Goal: Contribute content

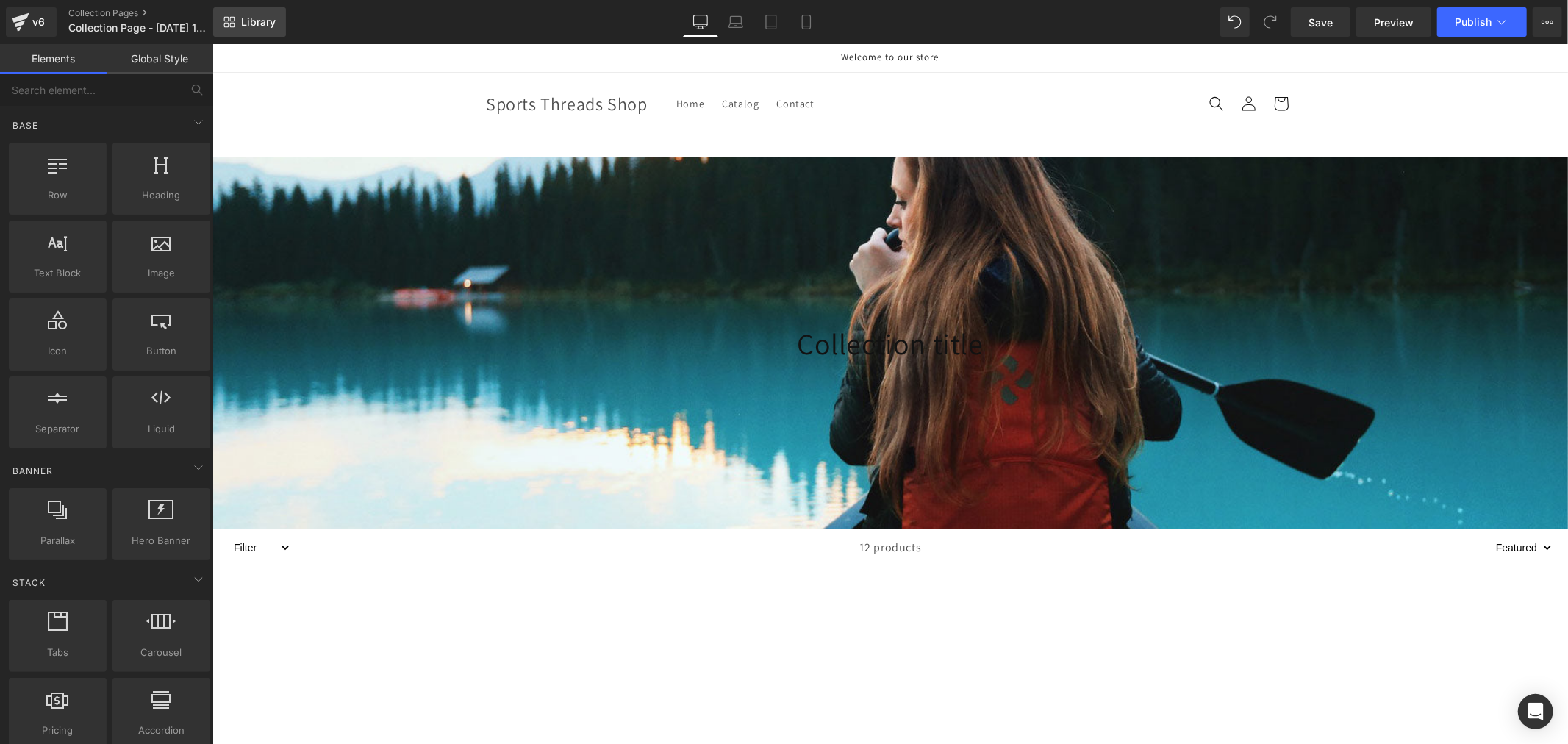
click at [261, 17] on span "Library" at bounding box center [259, 21] width 35 height 13
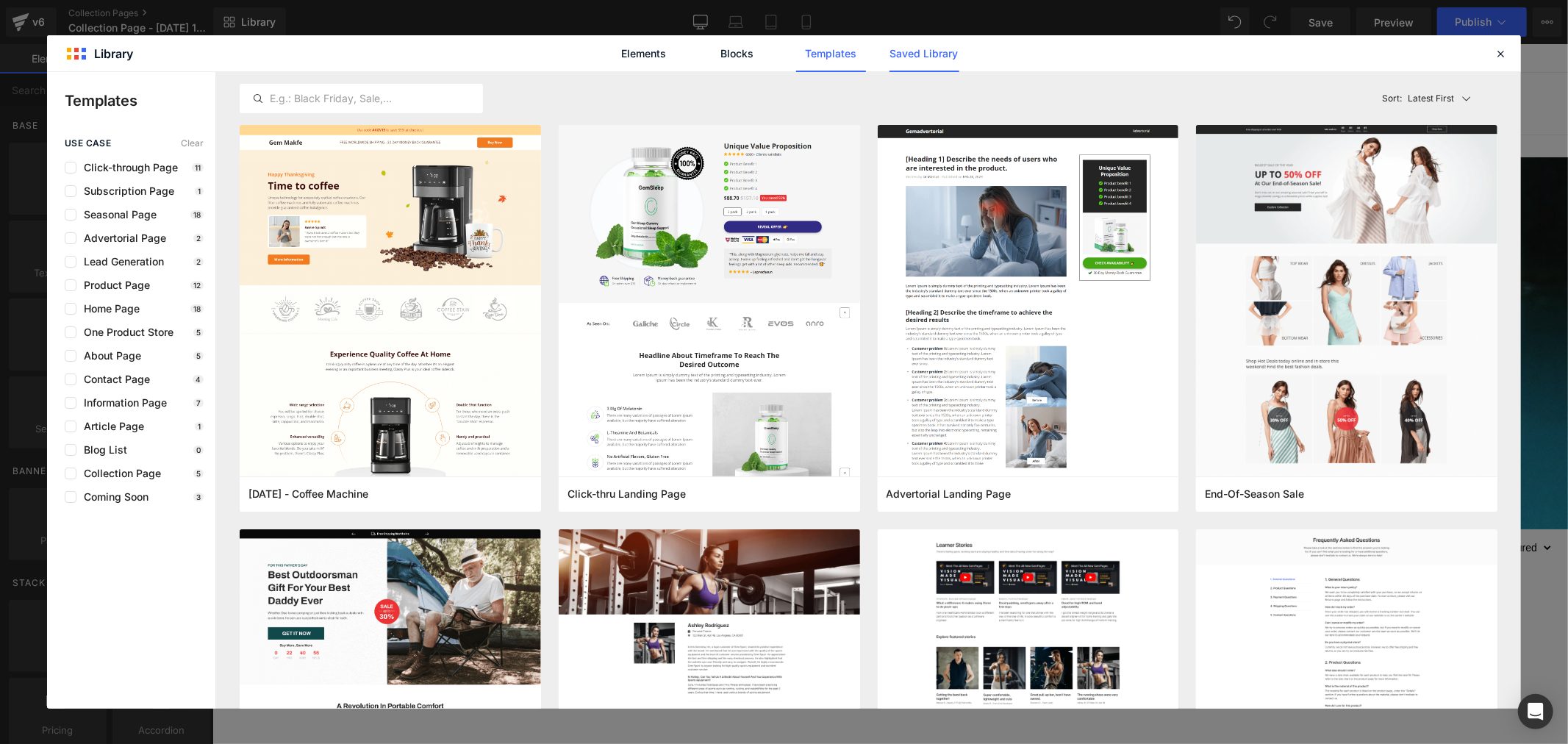
click at [917, 59] on link "Saved Library" at bounding box center [924, 53] width 70 height 37
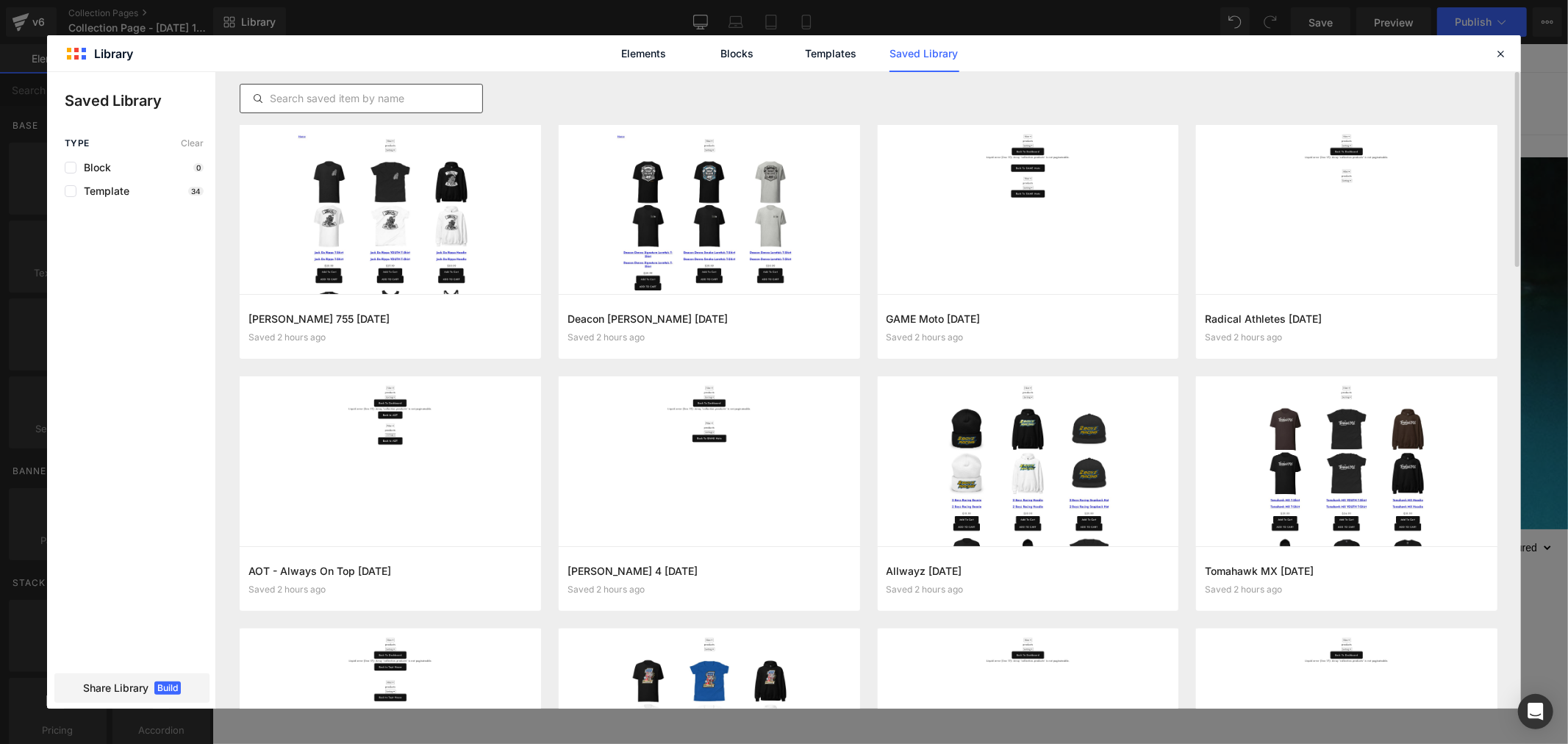
click at [375, 99] on input "text" at bounding box center [361, 98] width 242 height 17
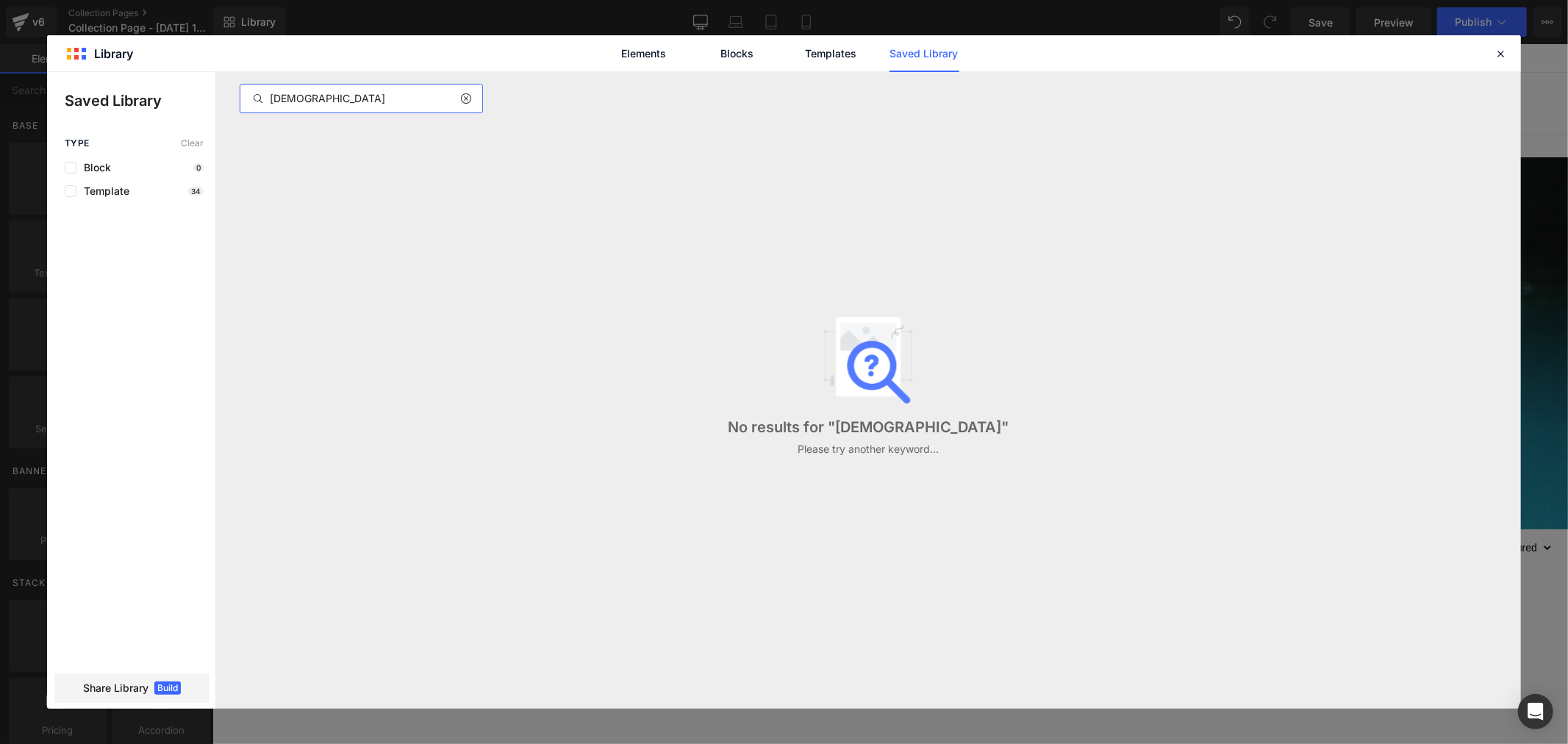
type input "[DEMOGRAPHIC_DATA]"
click at [465, 101] on icon at bounding box center [465, 98] width 10 height 12
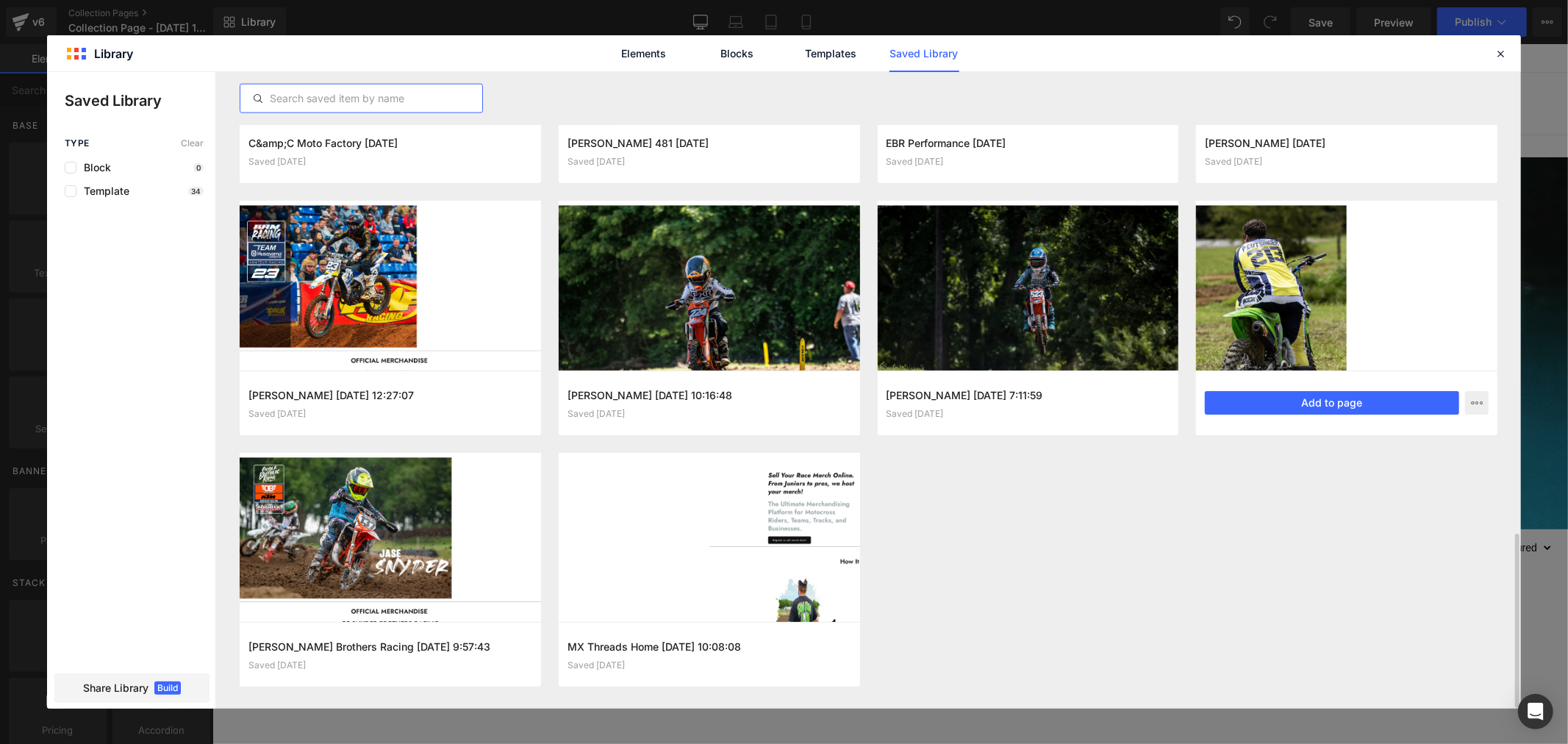
scroll to position [1687, 0]
click at [1334, 401] on button "Add to page" at bounding box center [1332, 403] width 254 height 24
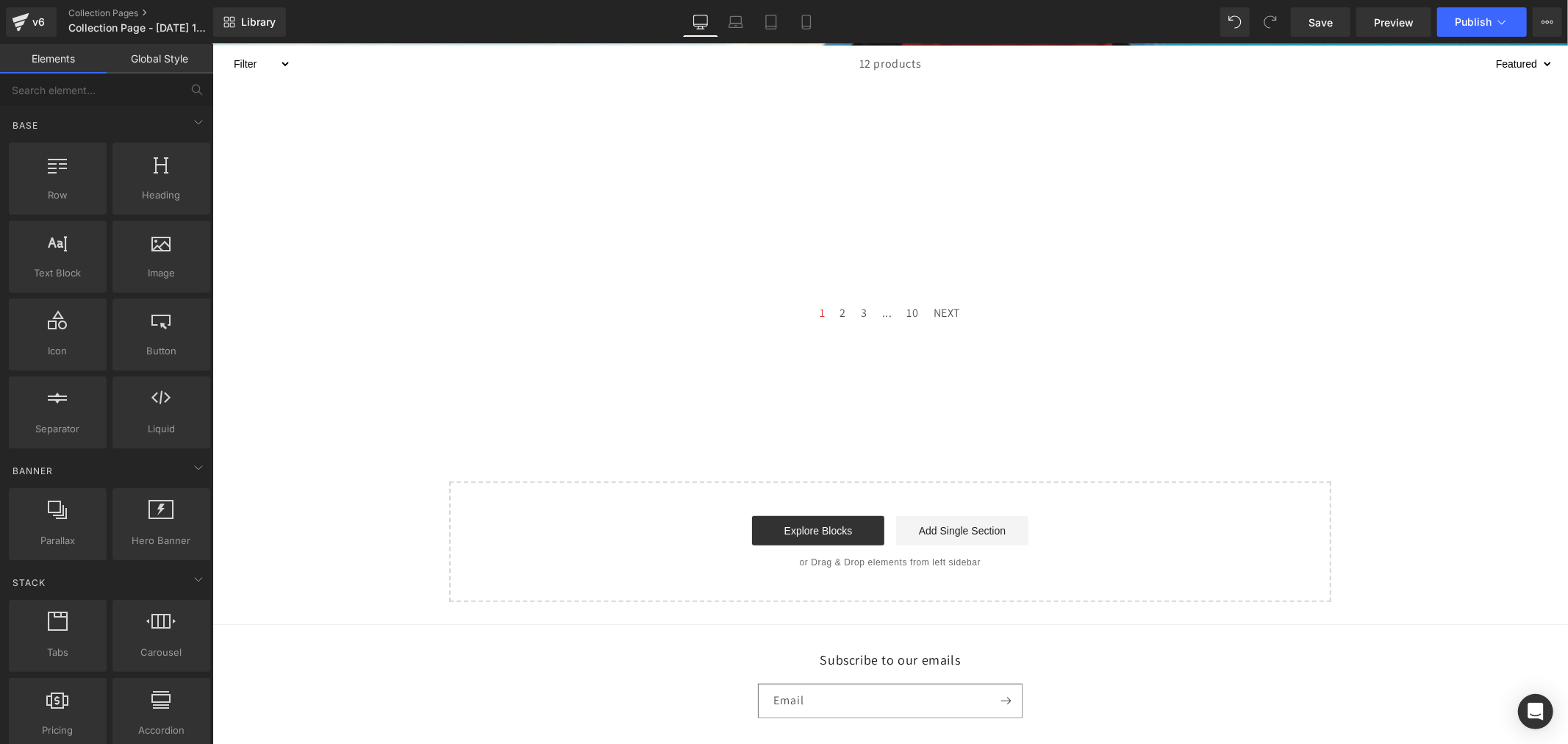
scroll to position [580, 0]
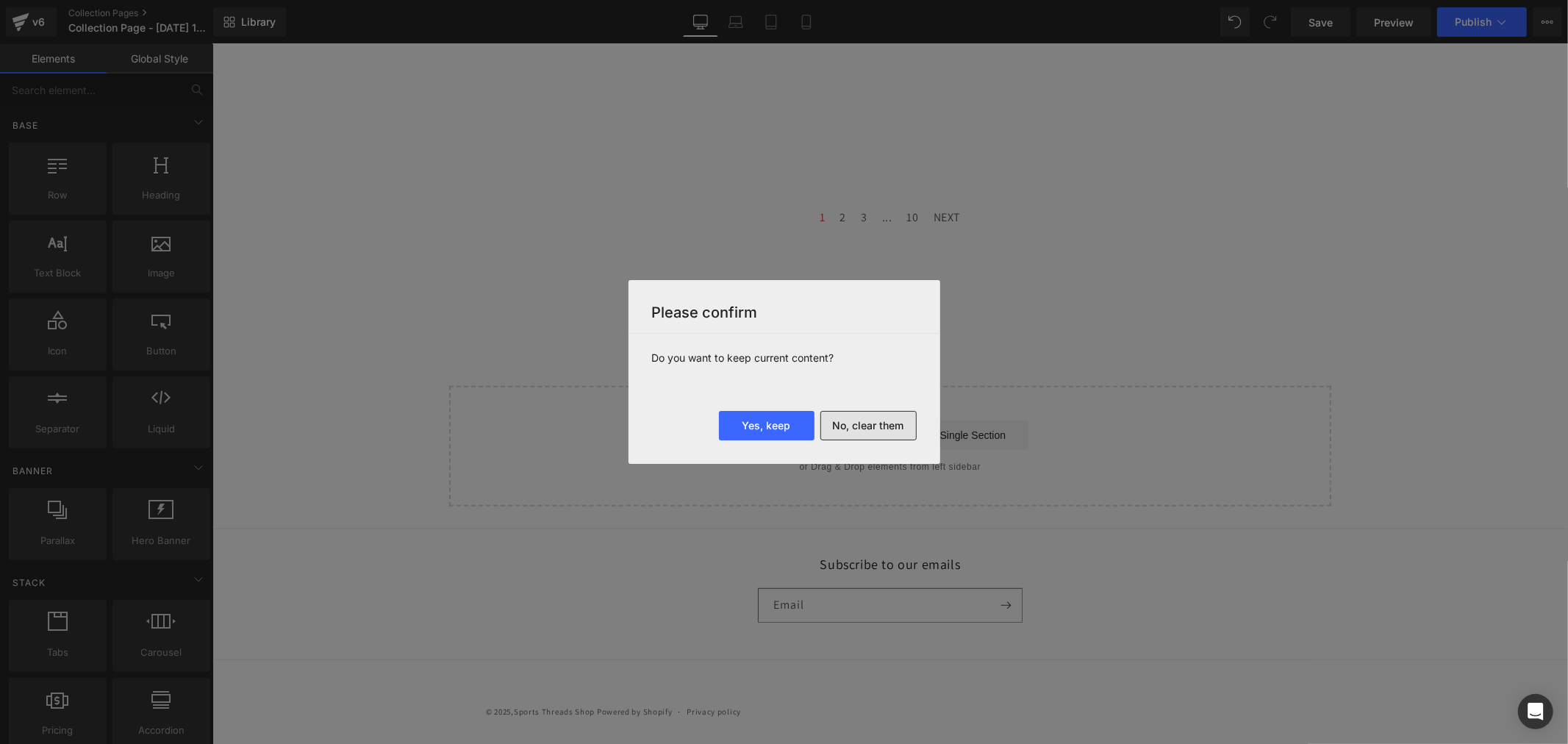
click at [877, 430] on button "No, clear them" at bounding box center [868, 426] width 96 height 29
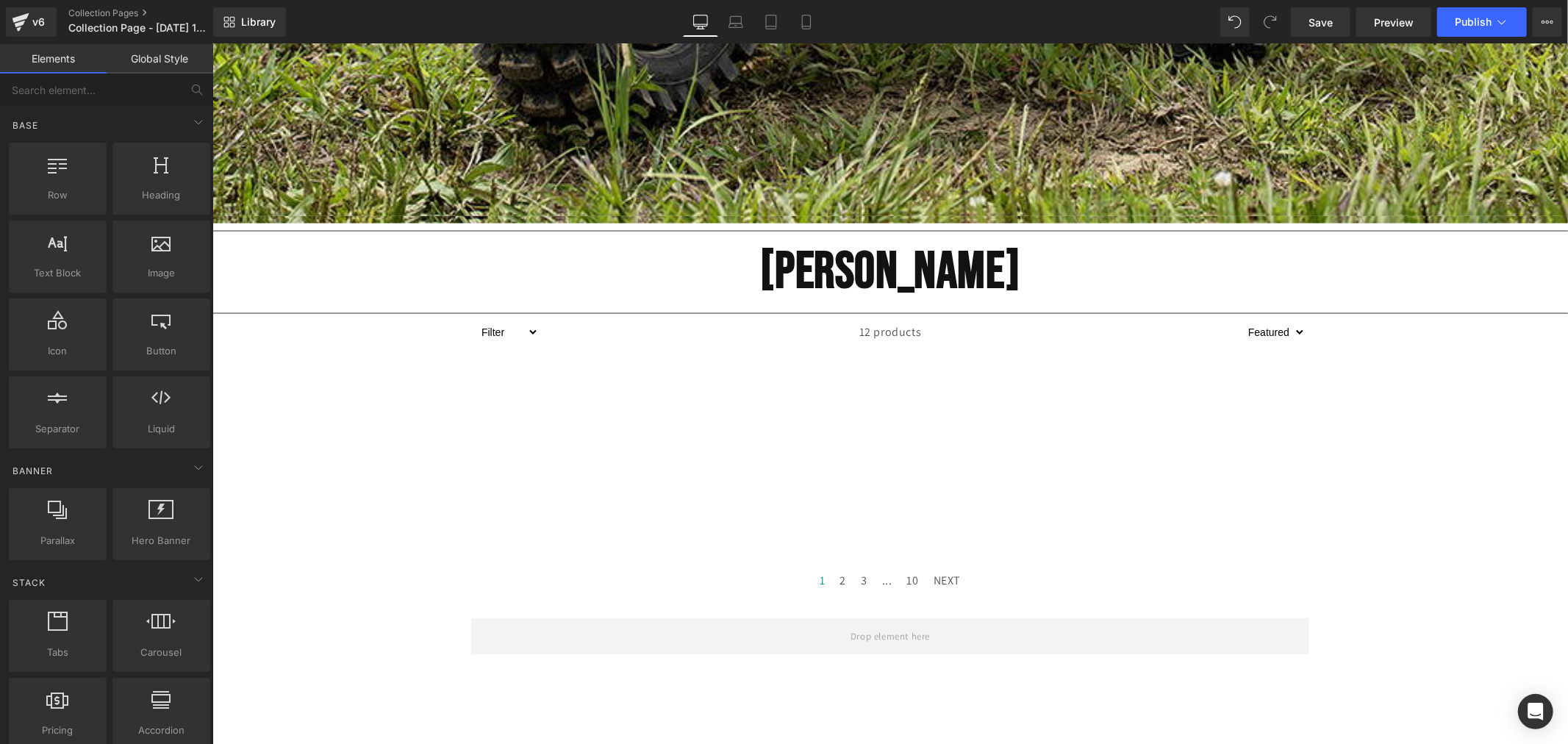
scroll to position [2319, 0]
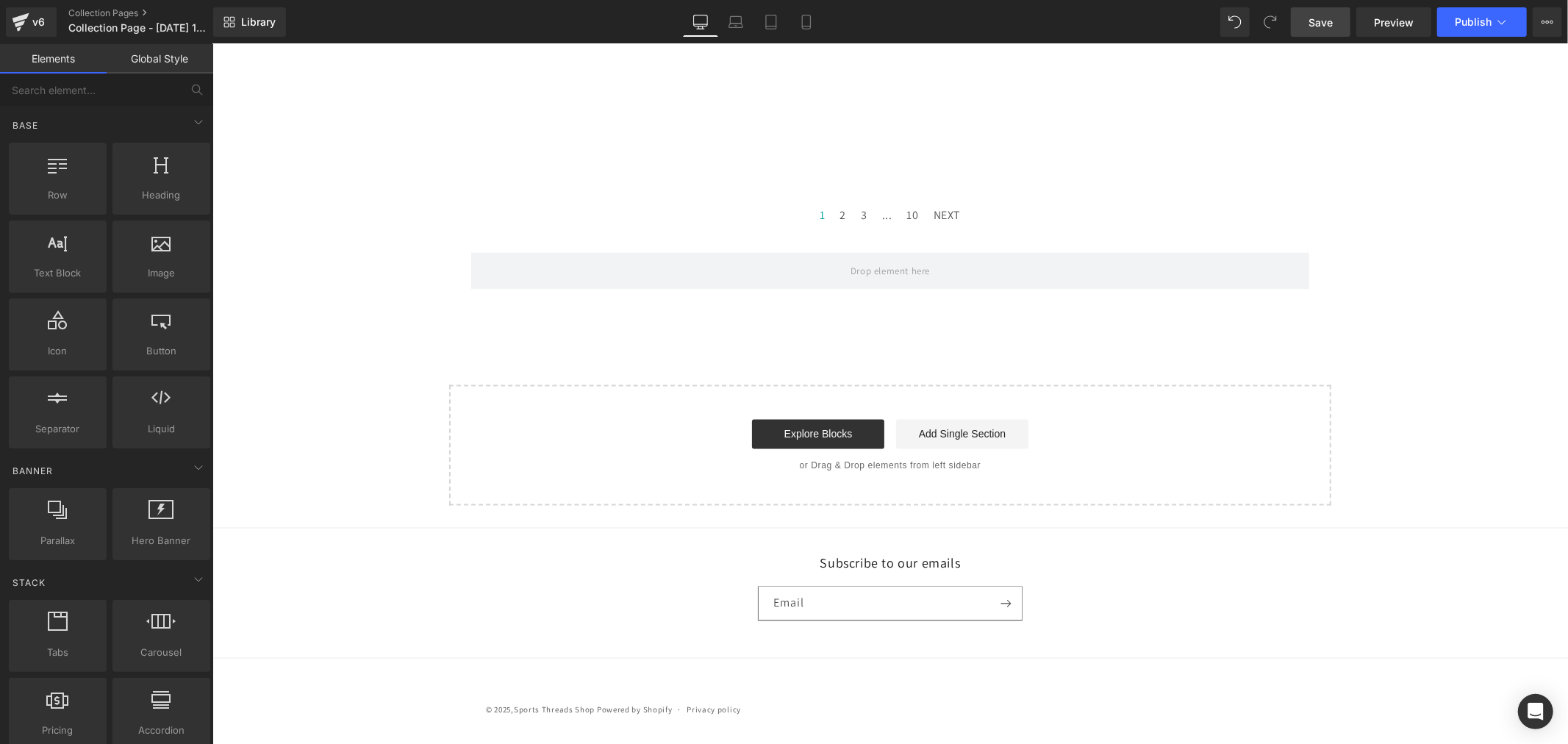
click at [1324, 24] on span "Save" at bounding box center [1320, 22] width 25 height 15
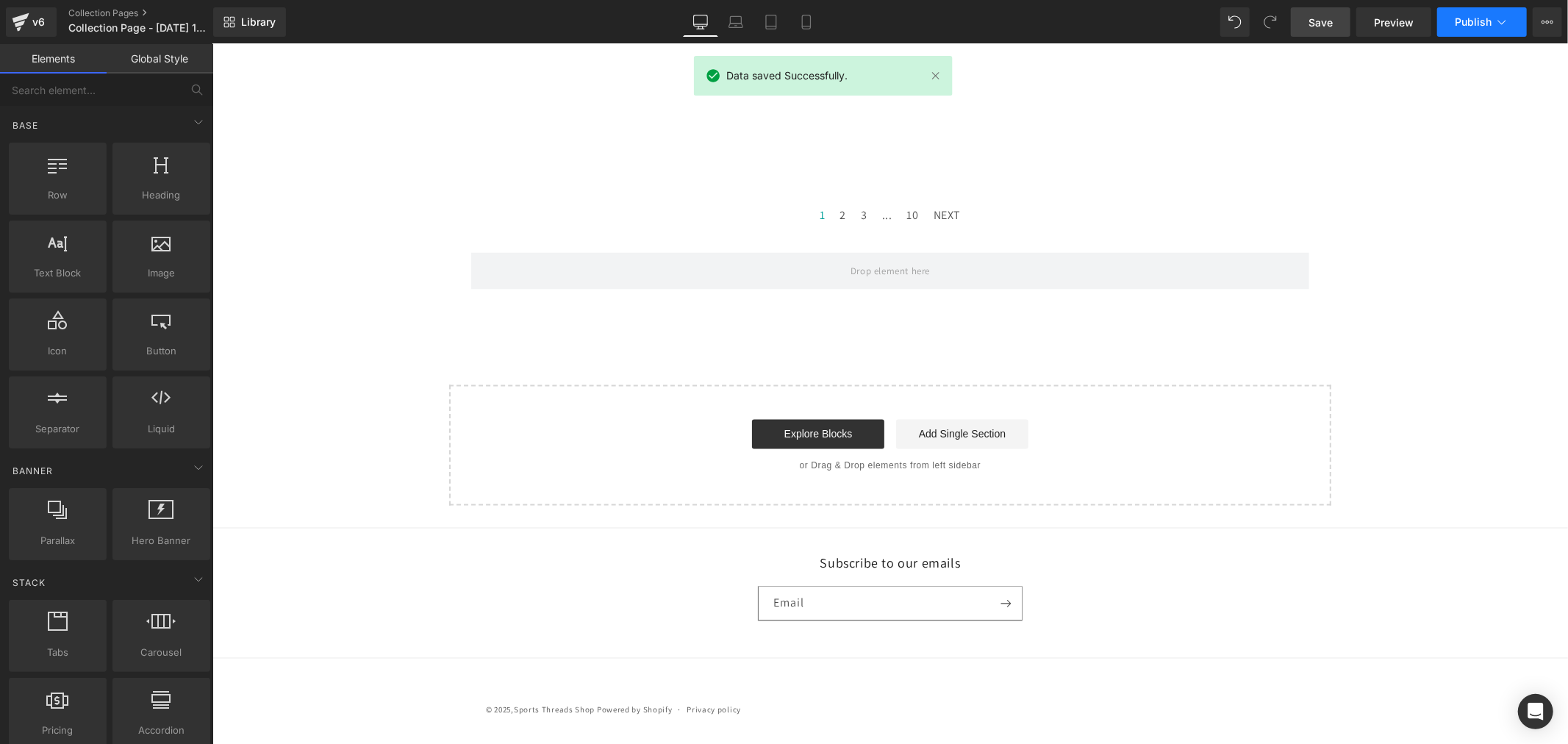
click at [1411, 24] on span "Publish" at bounding box center [1473, 21] width 37 height 12
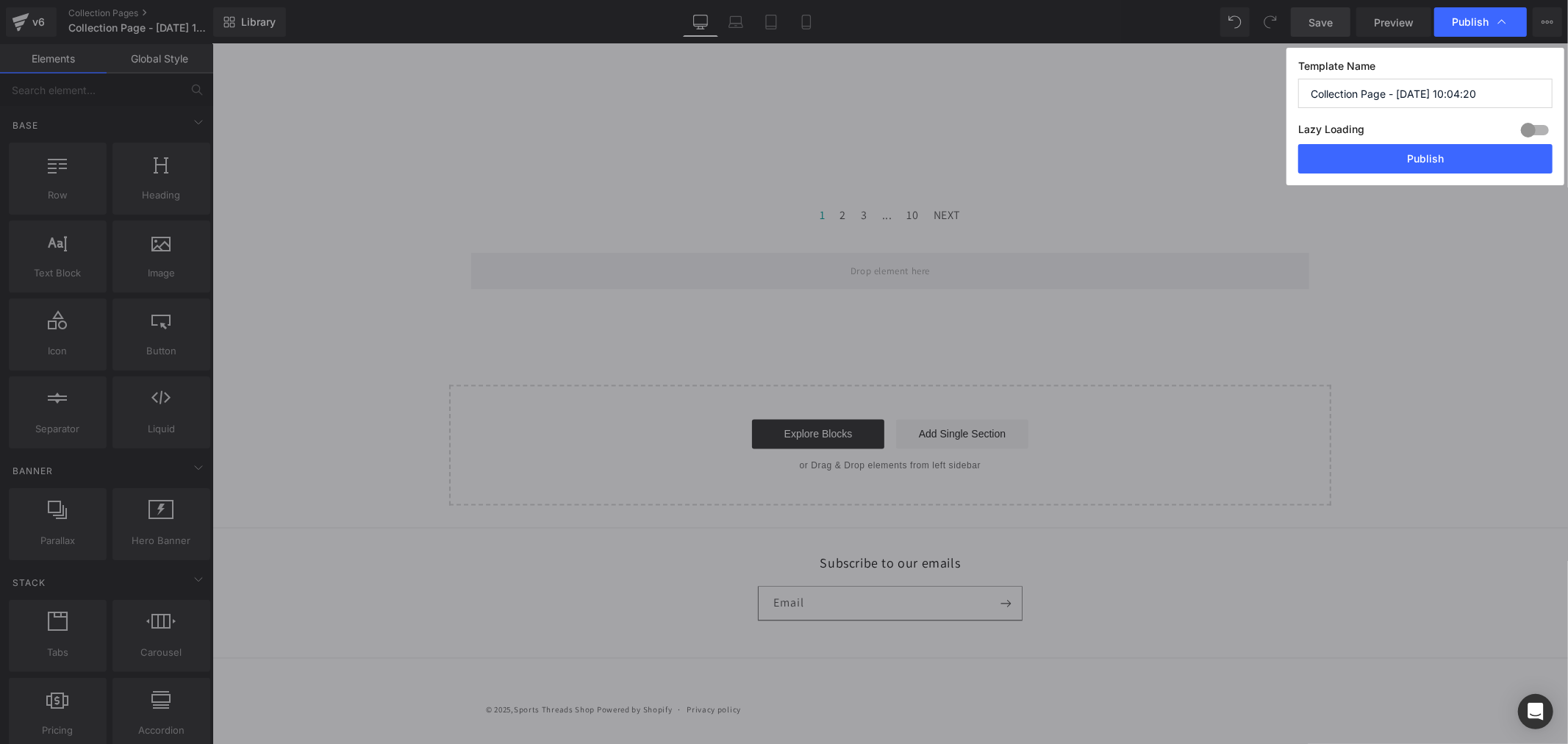
click at [1411, 92] on input "Collection Page - [DATE] 10:04:20" at bounding box center [1425, 93] width 254 height 29
paste input "[PERSON_NAME]"
type input "[PERSON_NAME]"
click at [1409, 168] on button "Publish" at bounding box center [1425, 159] width 254 height 29
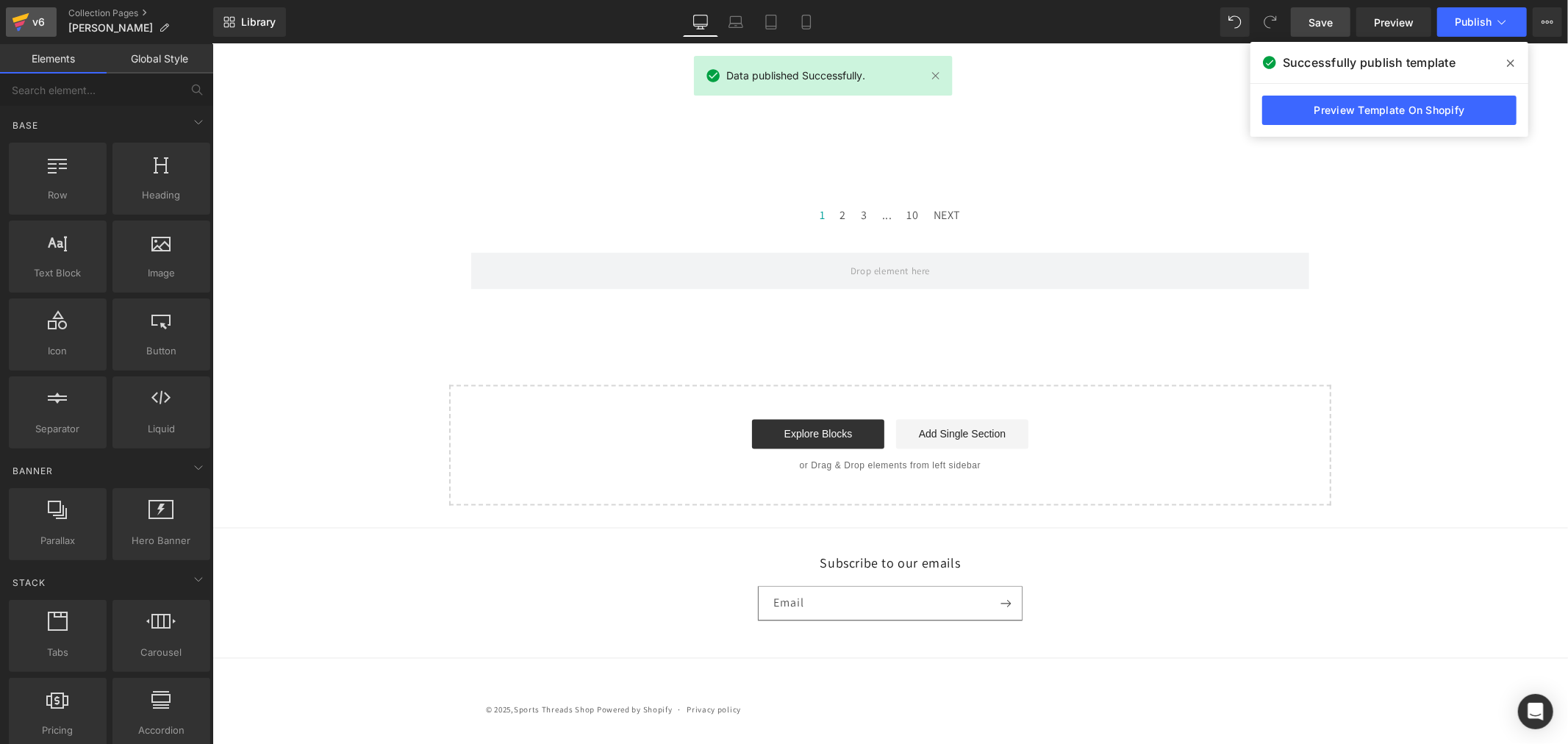
click at [21, 26] on icon at bounding box center [21, 22] width 17 height 37
